Goal: Navigation & Orientation: Find specific page/section

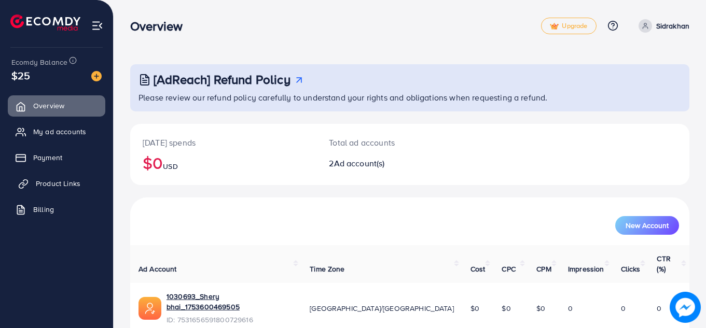
scroll to position [70, 0]
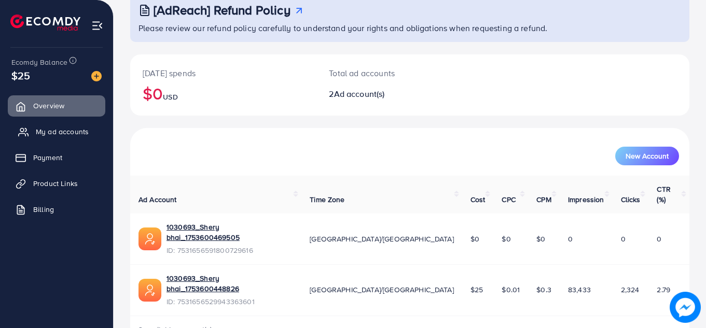
click at [63, 129] on span "My ad accounts" at bounding box center [62, 132] width 53 height 10
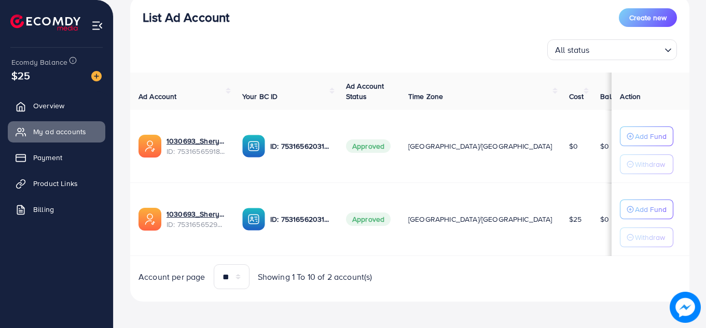
scroll to position [131, 0]
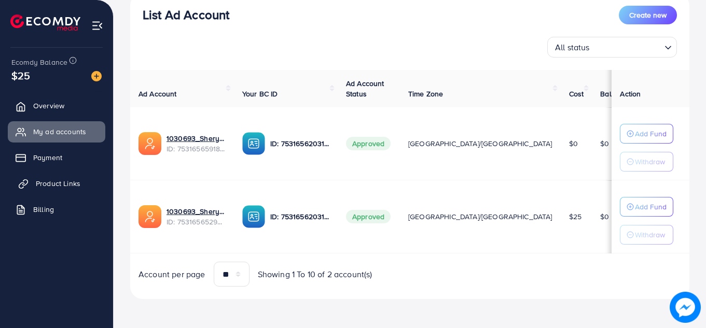
click at [48, 183] on span "Product Links" at bounding box center [58, 184] width 45 height 10
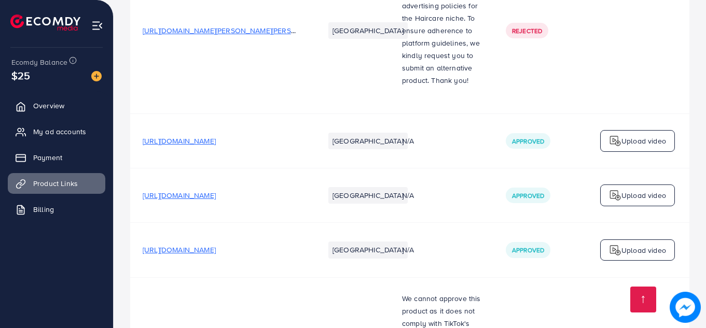
scroll to position [2561, 0]
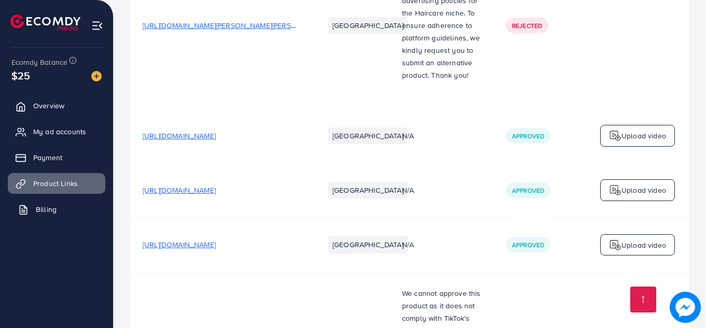
click at [45, 210] on span "Billing" at bounding box center [46, 209] width 21 height 10
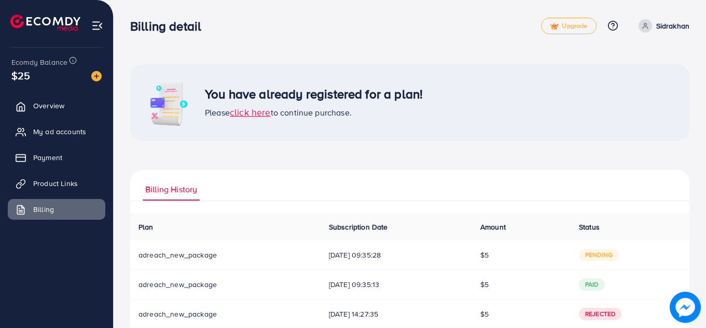
scroll to position [26, 0]
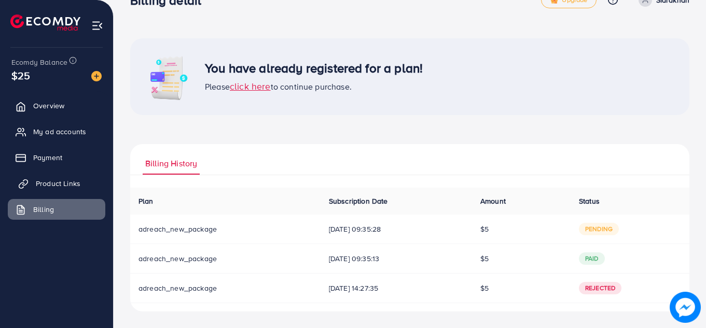
click at [52, 184] on span "Product Links" at bounding box center [58, 184] width 45 height 10
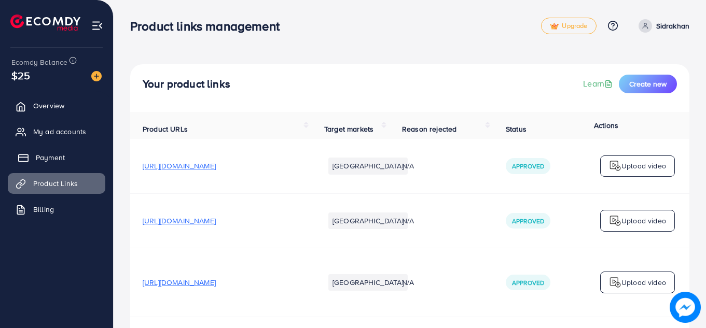
click at [54, 155] on span "Payment" at bounding box center [50, 158] width 29 height 10
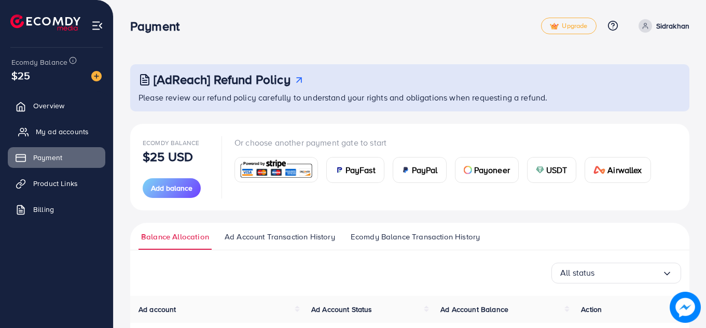
click at [77, 130] on span "My ad accounts" at bounding box center [62, 132] width 53 height 10
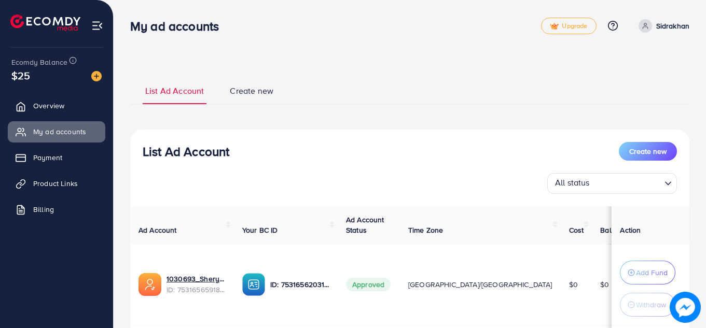
scroll to position [154, 0]
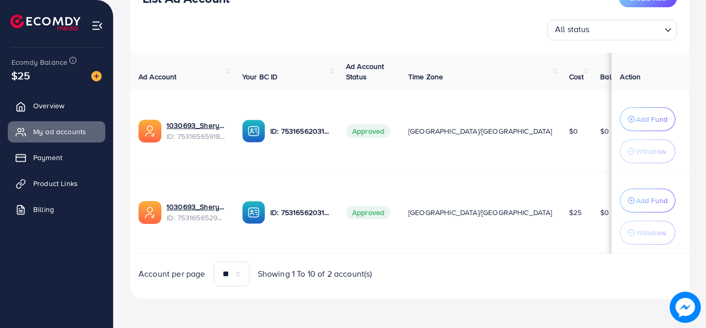
click at [28, 74] on span "$25" at bounding box center [20, 75] width 19 height 15
